Goal: Information Seeking & Learning: Learn about a topic

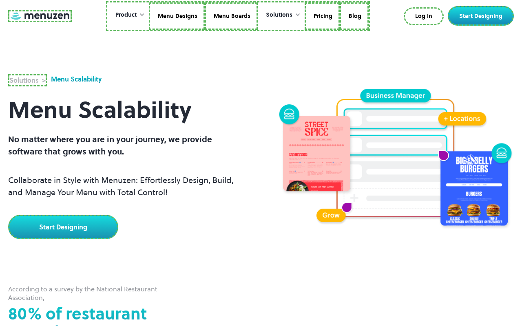
click at [39, 16] on link at bounding box center [40, 16] width 64 height 12
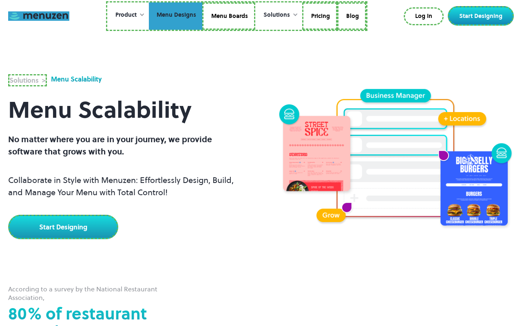
click at [176, 16] on link "Menu Designs" at bounding box center [175, 16] width 53 height 28
click at [228, 16] on link "Menu Boards" at bounding box center [228, 16] width 53 height 28
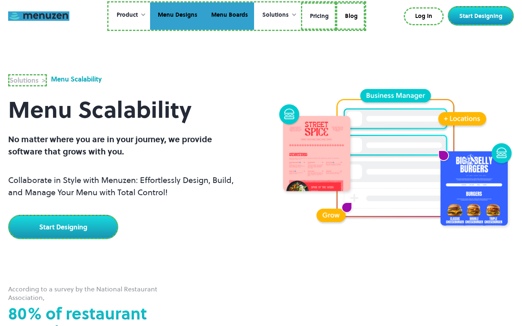
click at [317, 16] on link "Pricing" at bounding box center [318, 16] width 35 height 28
click at [349, 15] on link "Blog" at bounding box center [349, 16] width 29 height 28
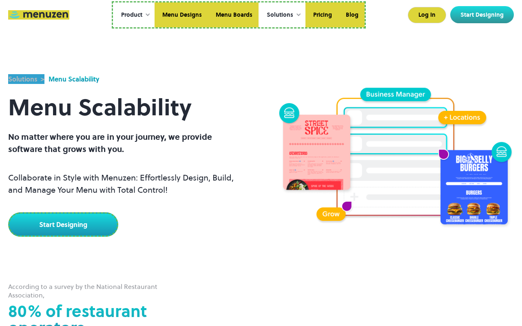
click at [62, 223] on link "Start Designing" at bounding box center [63, 224] width 110 height 24
